Goal: Transaction & Acquisition: Purchase product/service

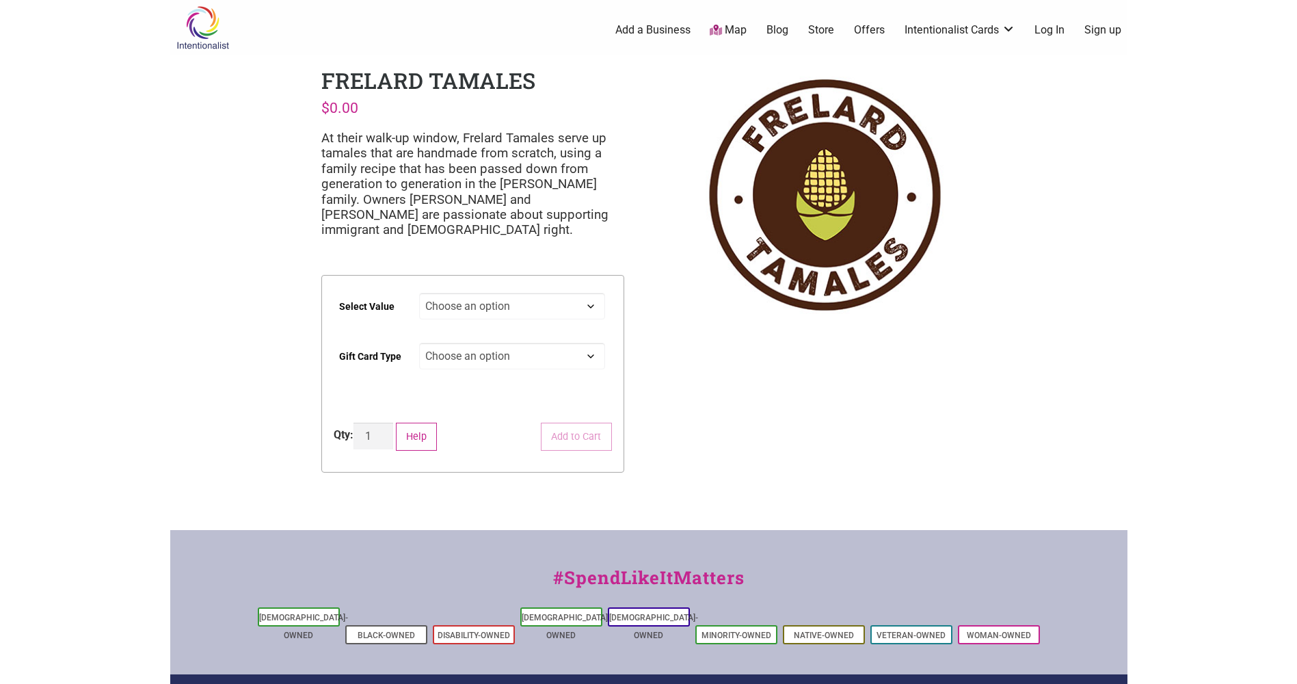
click at [584, 307] on select "Choose an option $25 $50 $100 $200 $500" at bounding box center [512, 306] width 186 height 27
click at [419, 293] on select "Choose an option $25 $50 $100 $200 $500" at bounding box center [512, 306] width 186 height 27
select select "$100"
click at [558, 354] on select "Choose an option Physical" at bounding box center [512, 355] width 186 height 27
select select "Physical"
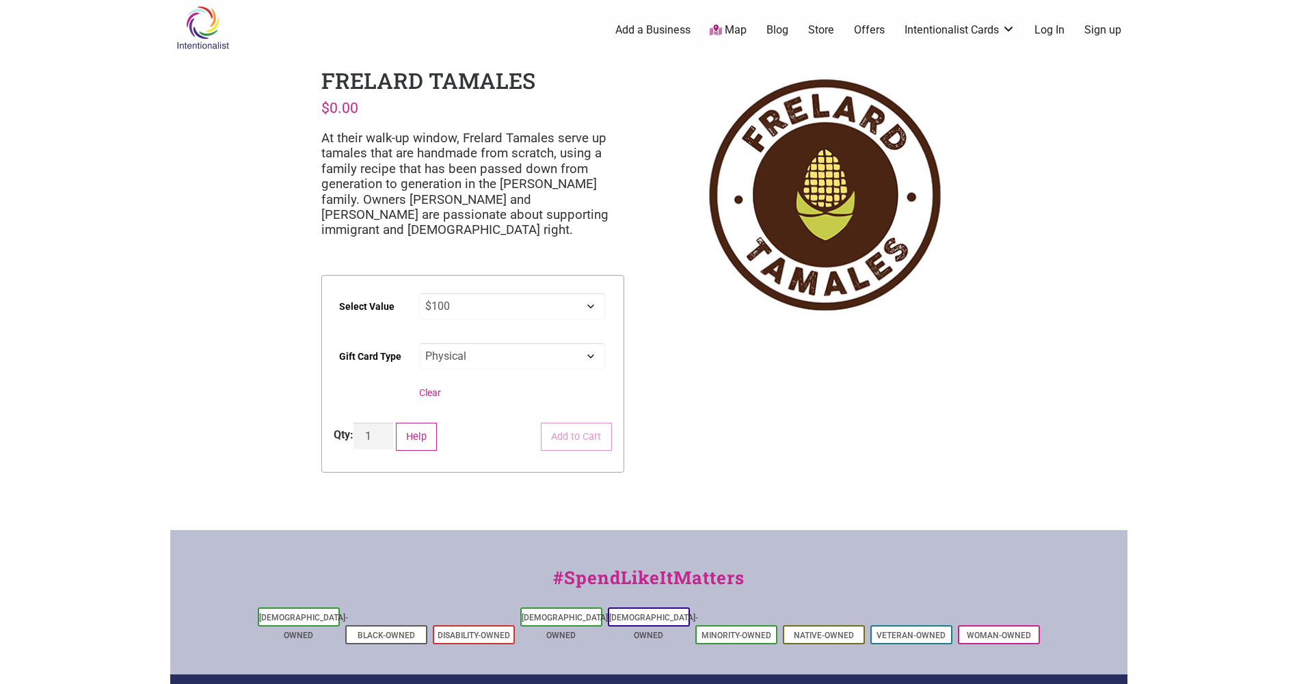
click at [419, 342] on select "Choose an option Physical" at bounding box center [512, 355] width 186 height 27
select select "$100"
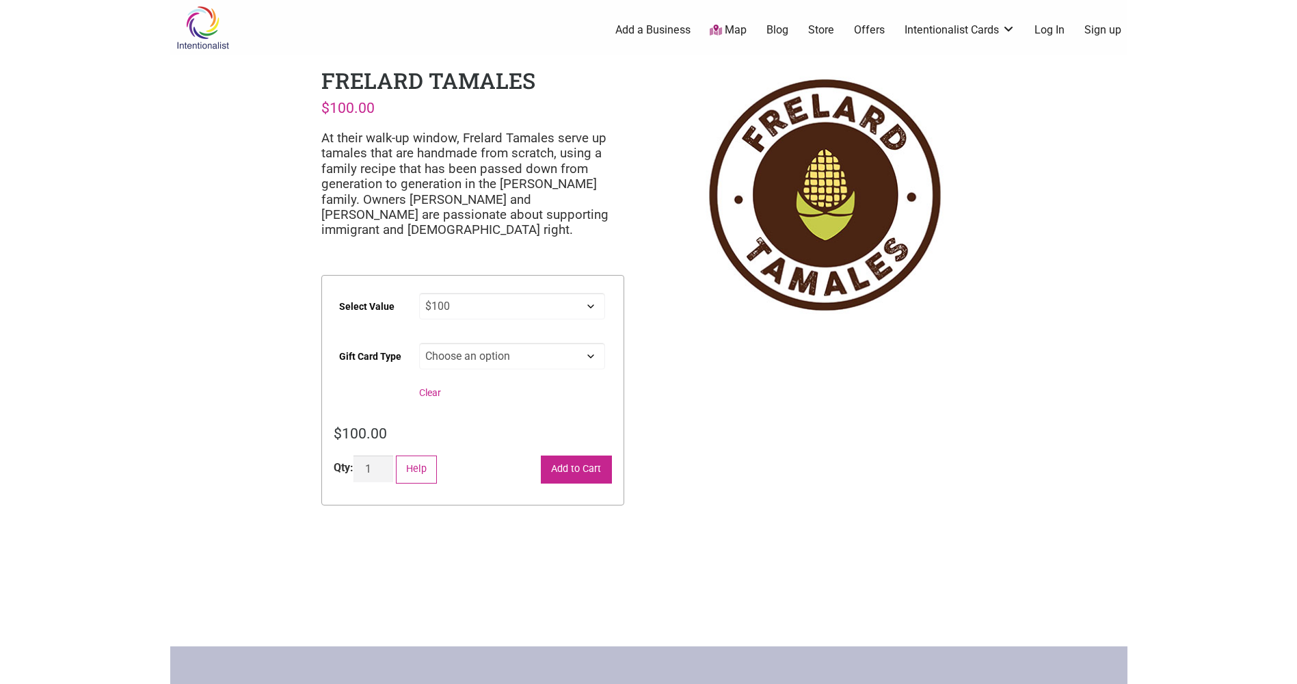
click at [556, 472] on button "Add to Cart" at bounding box center [576, 469] width 71 height 28
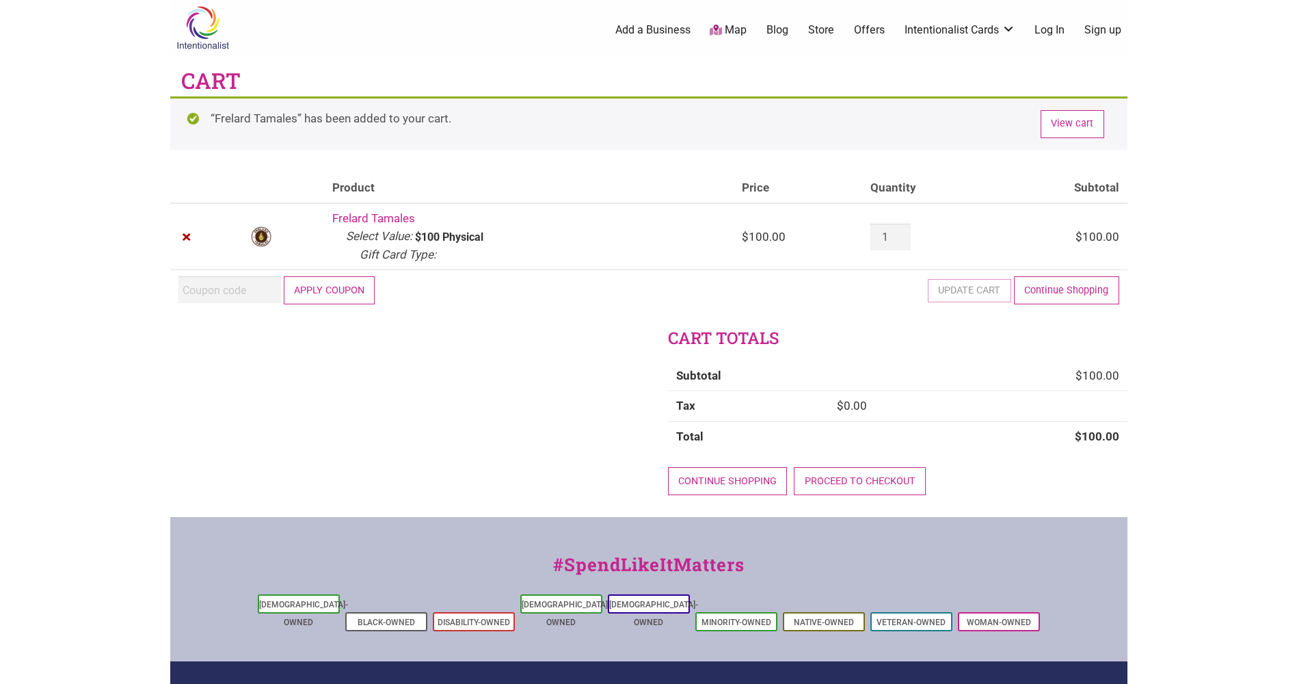
click at [329, 288] on button "Apply coupon" at bounding box center [330, 290] width 92 height 28
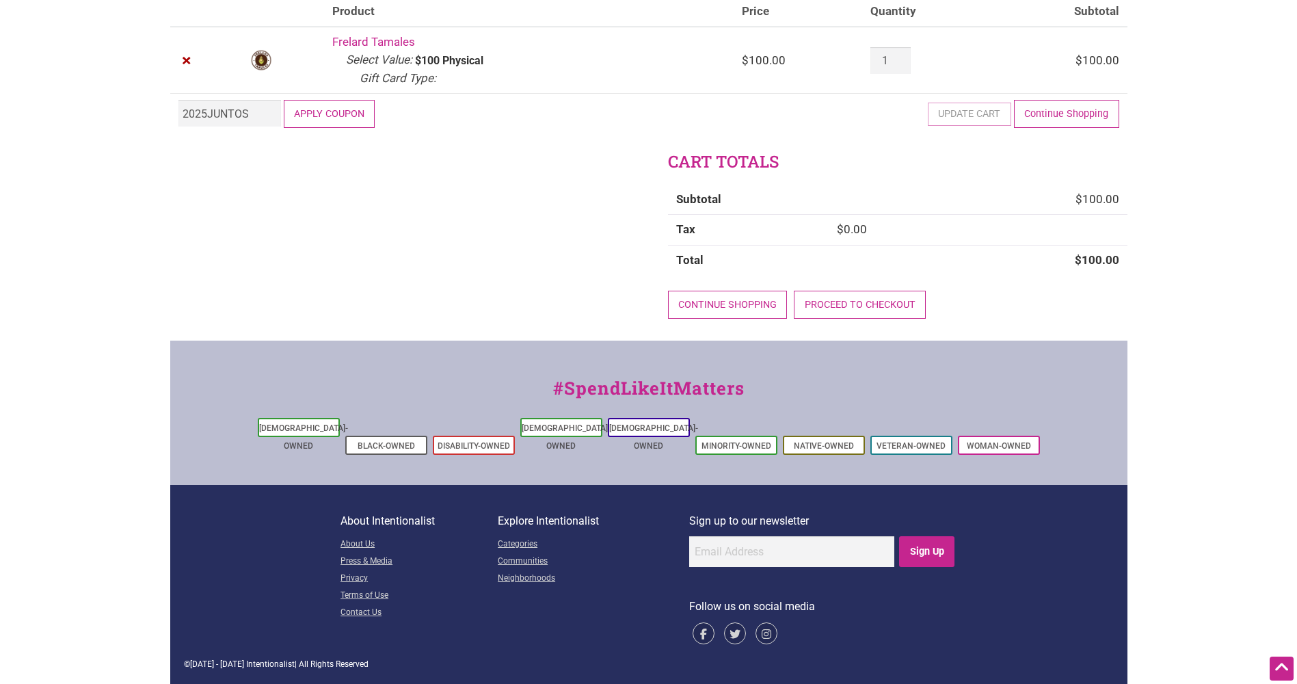
scroll to position [82, 0]
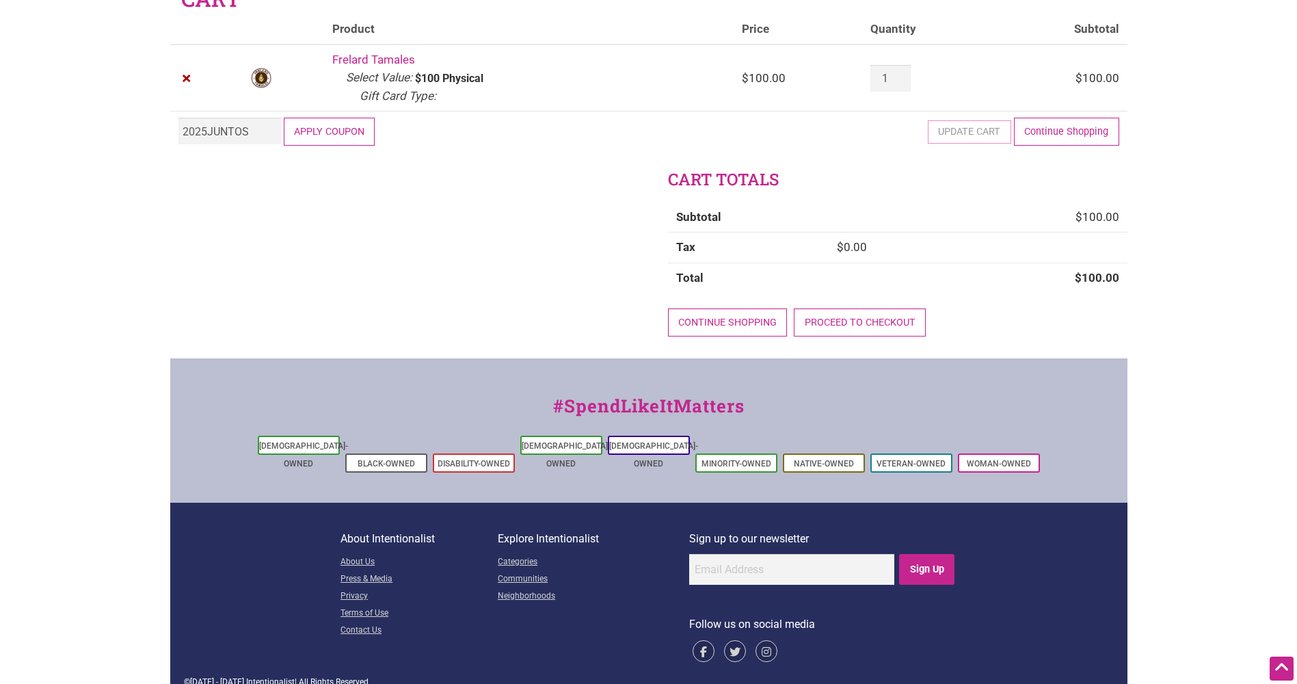
type input "2025JUNTOS"
click at [333, 134] on button "Apply coupon" at bounding box center [330, 132] width 92 height 28
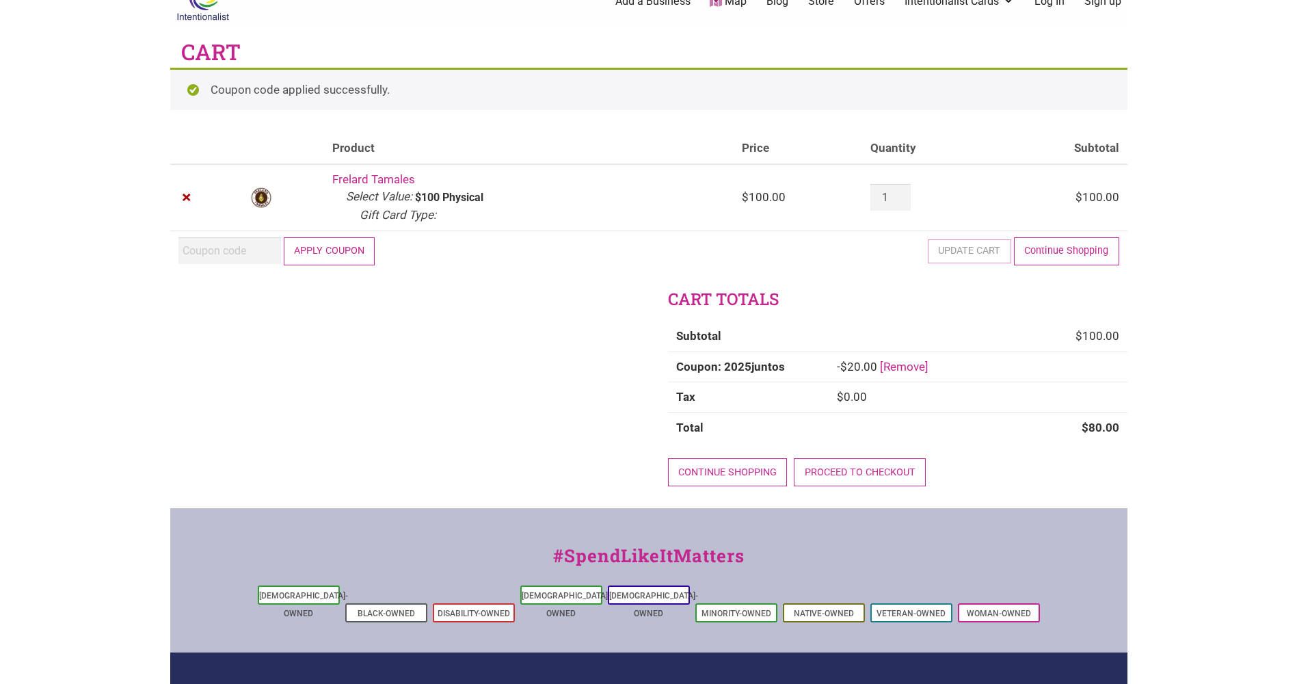
scroll to position [28, 0]
click at [837, 474] on link "Proceed to checkout" at bounding box center [860, 473] width 132 height 28
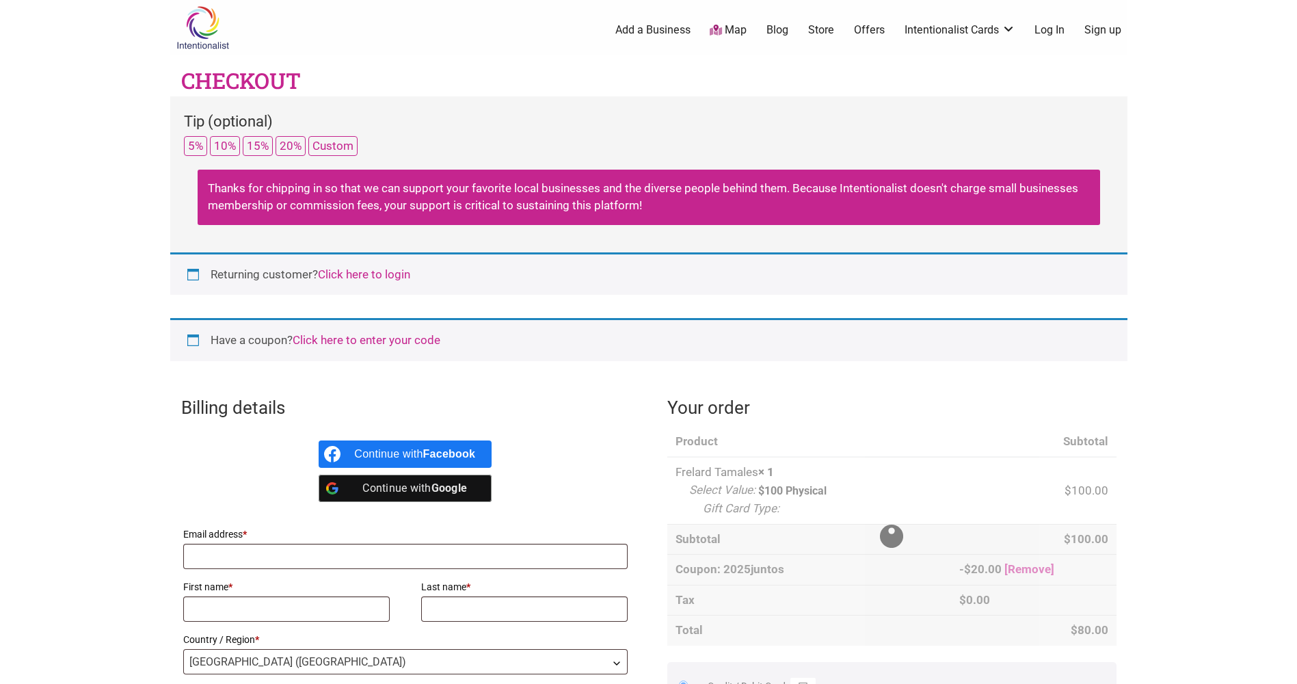
select select "WA"
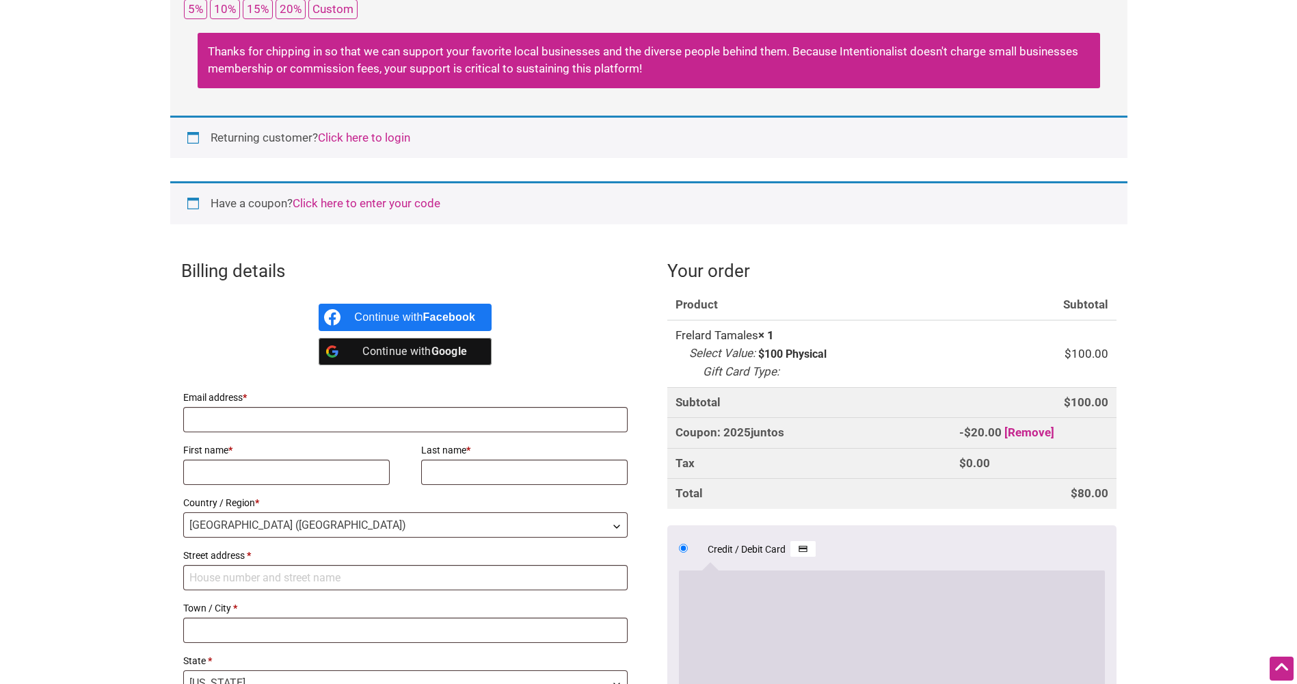
scroll to position [205, 0]
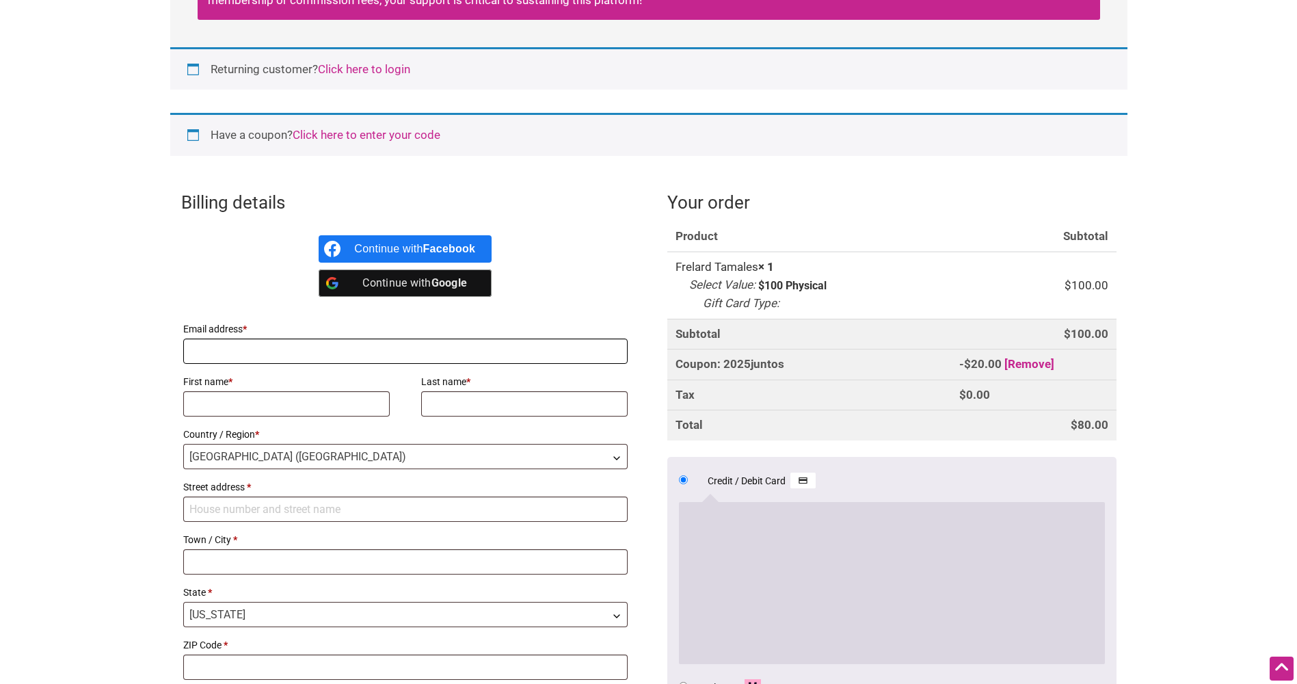
click at [303, 347] on input "Email address *" at bounding box center [405, 350] width 445 height 25
type input "melee2k@msn.com"
type input "Melissa"
type input "Lambertson"
type input "8908 23rd Ave NW"
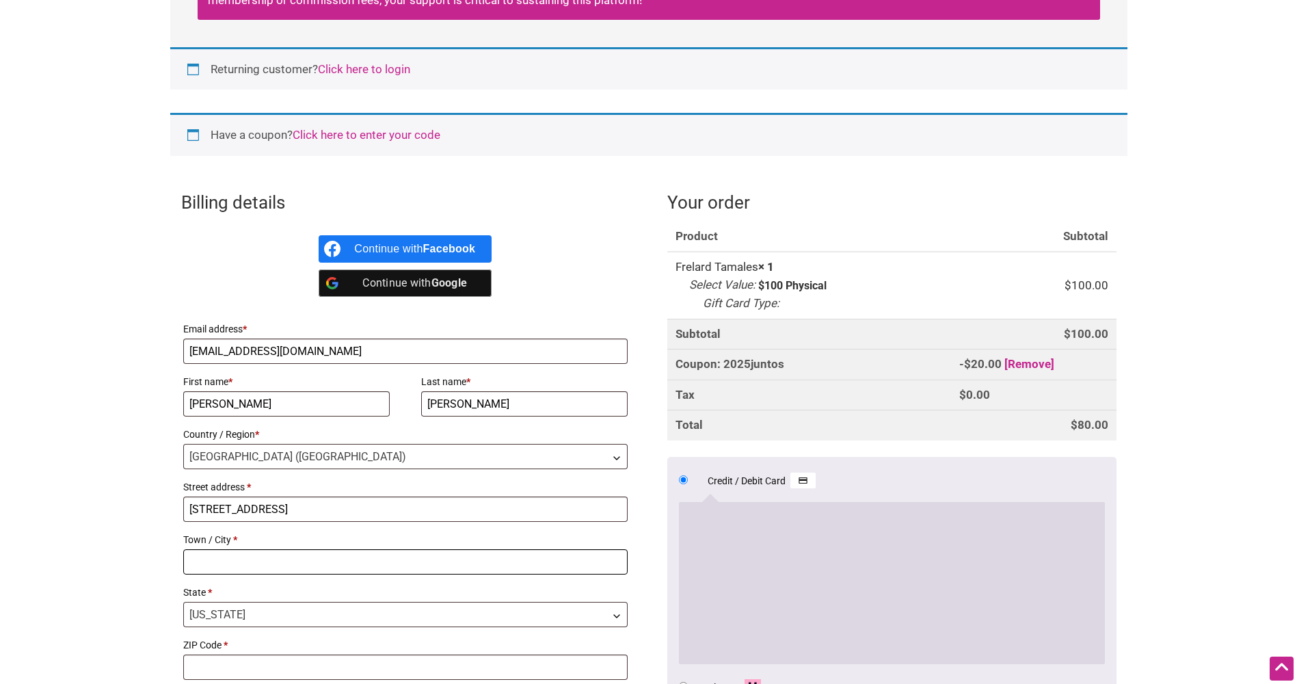
type input "Seattle"
type input "98117"
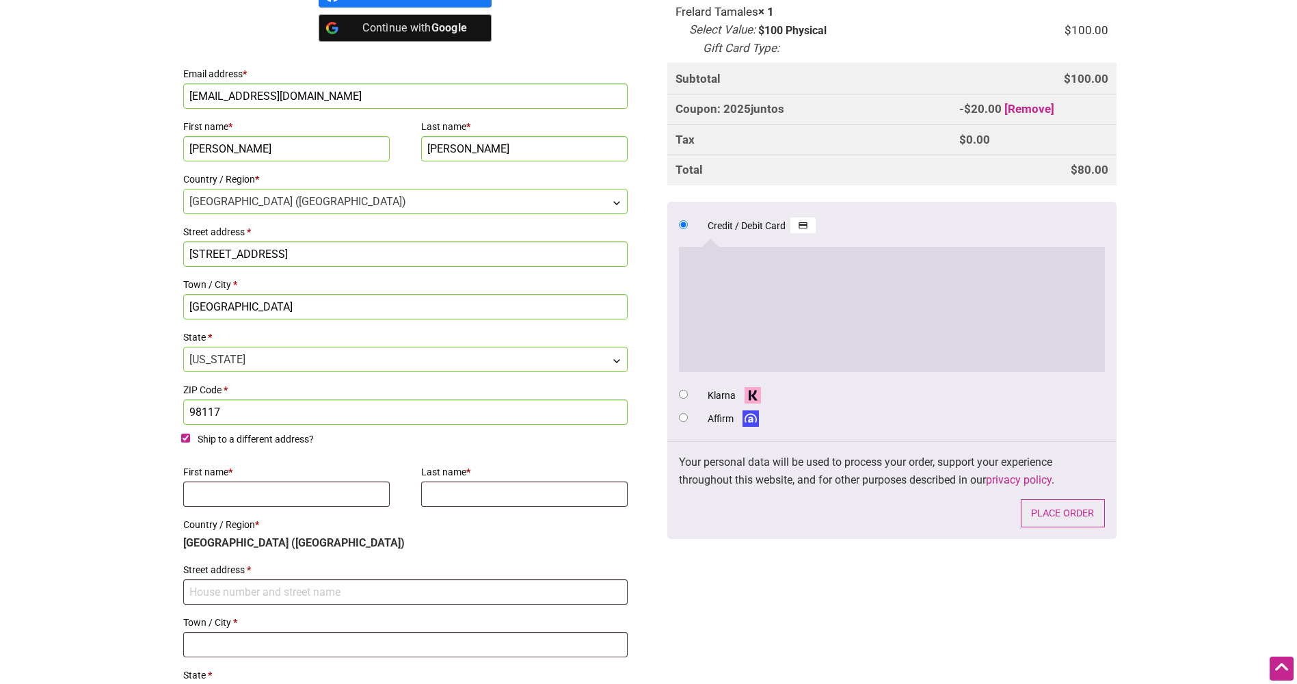
scroll to position [479, 0]
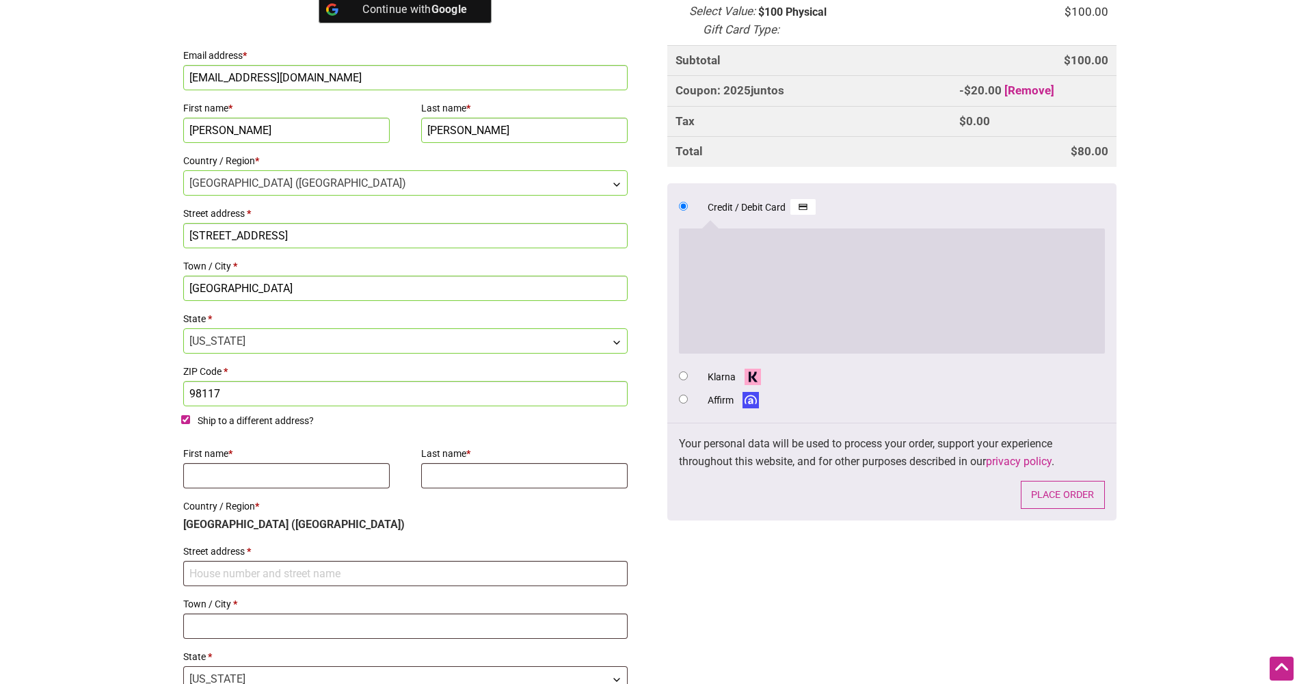
click at [185, 419] on input "Ship to a different address?" at bounding box center [185, 419] width 9 height 9
checkbox input "false"
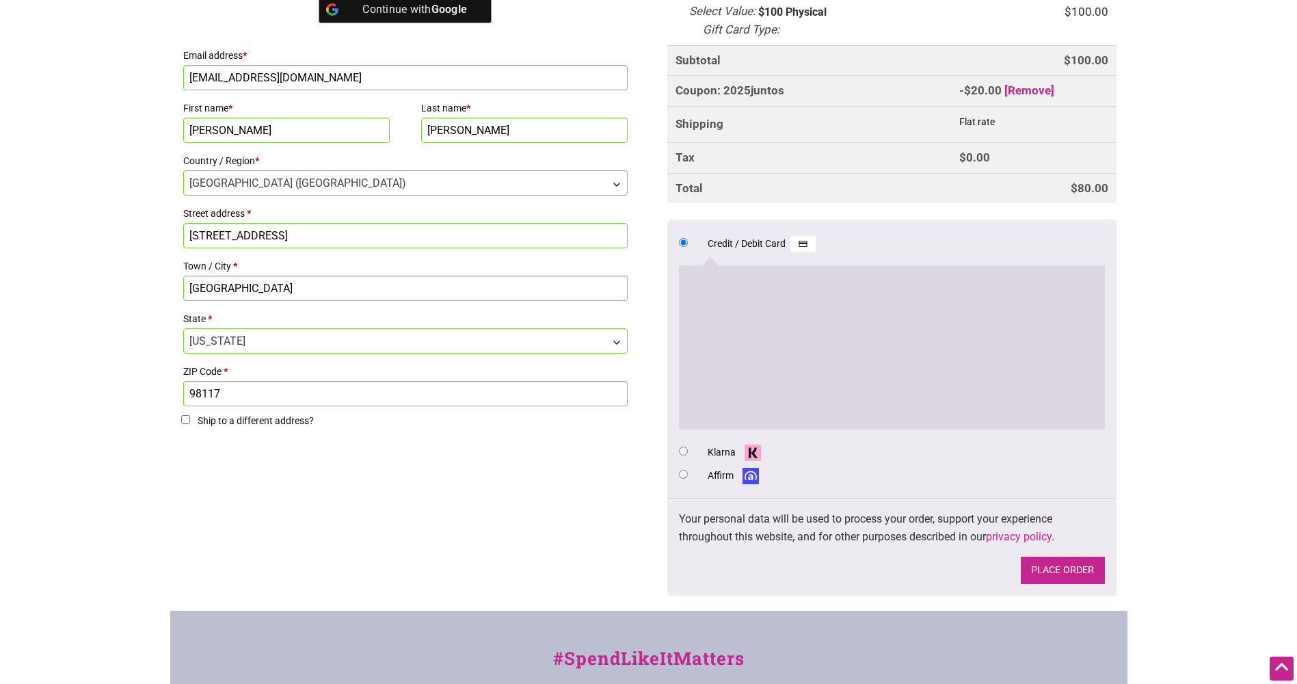
click at [1034, 570] on button "Place order" at bounding box center [1063, 570] width 84 height 28
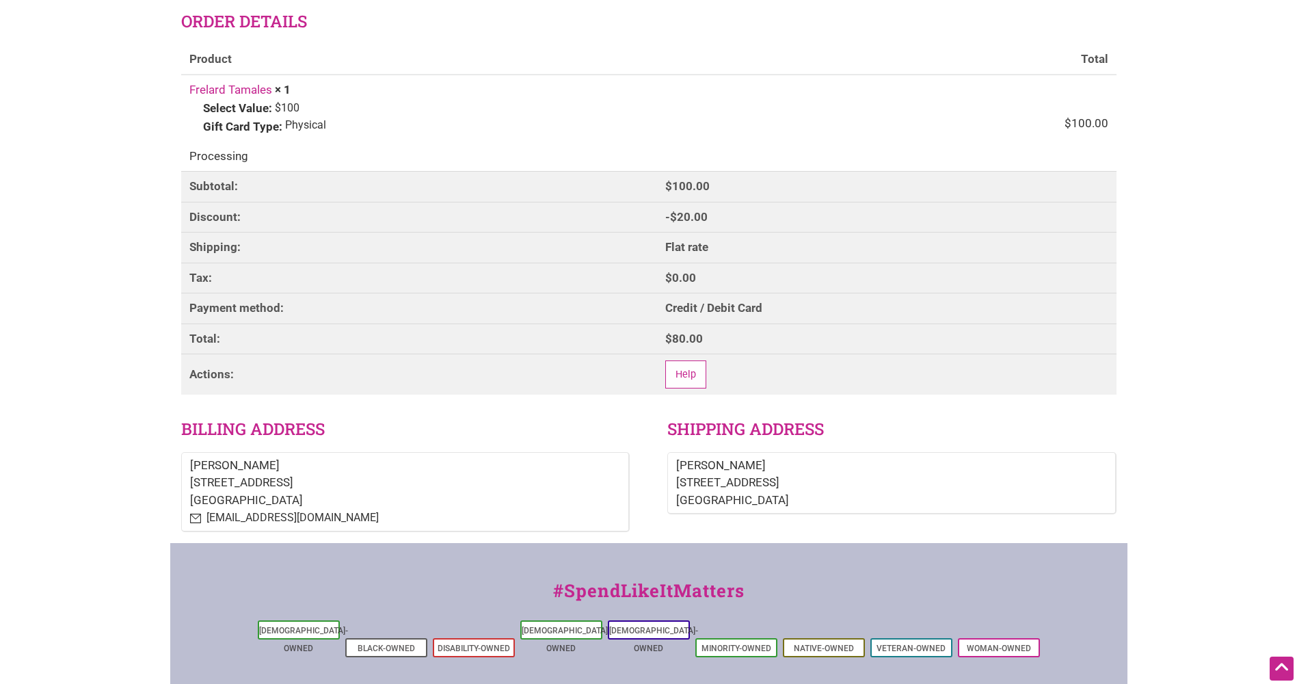
scroll to position [205, 0]
